Goal: Task Accomplishment & Management: Manage account settings

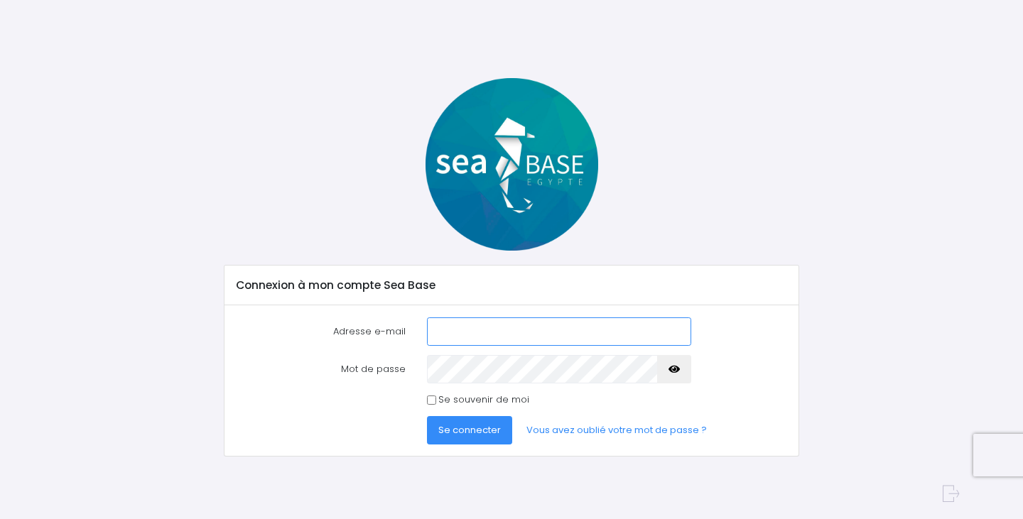
click at [670, 518] on com-1password-button at bounding box center [511, 519] width 1023 height 0
type input "nathalie@redseabase.com"
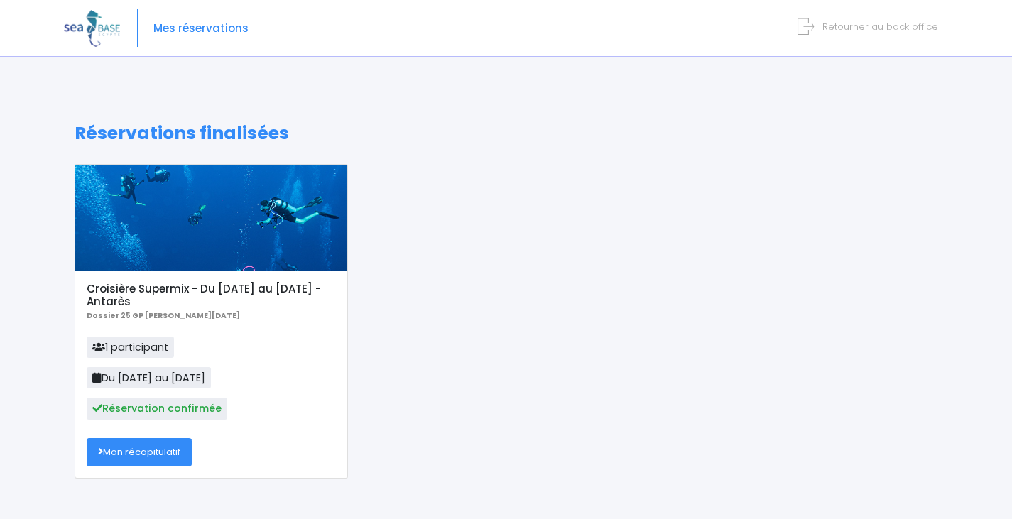
click at [141, 457] on link "Mon récapitulatif" at bounding box center [139, 452] width 105 height 28
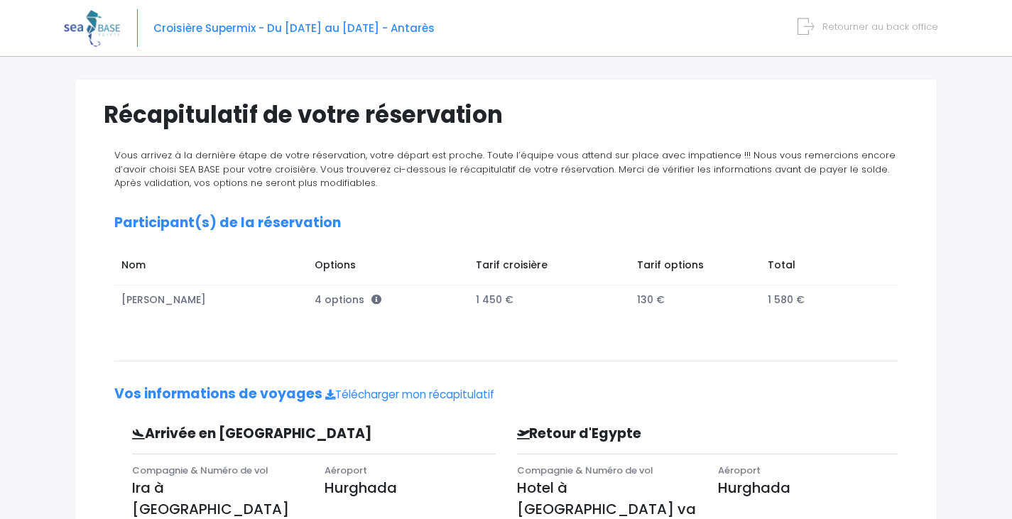
scroll to position [322, 0]
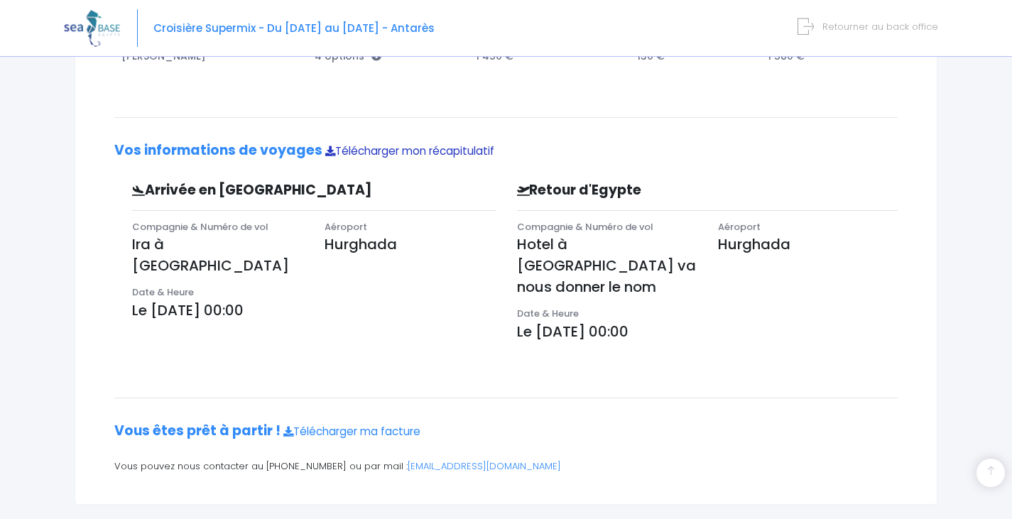
click at [429, 153] on link "Télécharger mon récapitulatif" at bounding box center [409, 150] width 169 height 15
click at [401, 424] on link "Télécharger ma facture" at bounding box center [351, 431] width 137 height 15
click at [868, 23] on span "Retourner au back office" at bounding box center [880, 26] width 116 height 13
